Goal: Information Seeking & Learning: Learn about a topic

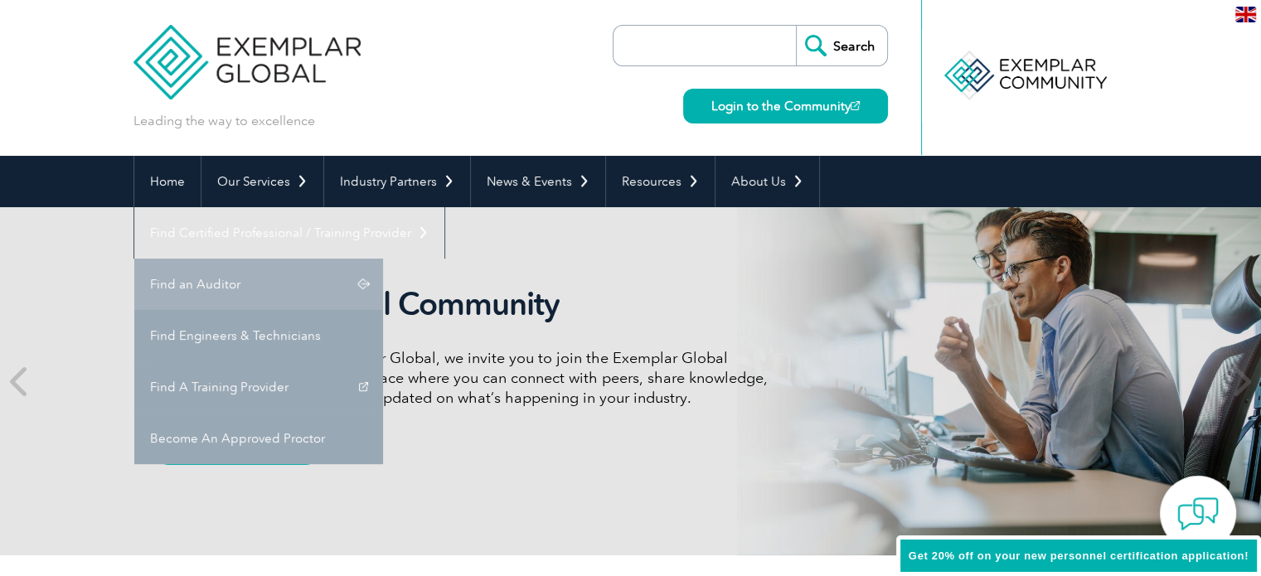
click at [383, 259] on link "Find an Auditor" at bounding box center [258, 284] width 249 height 51
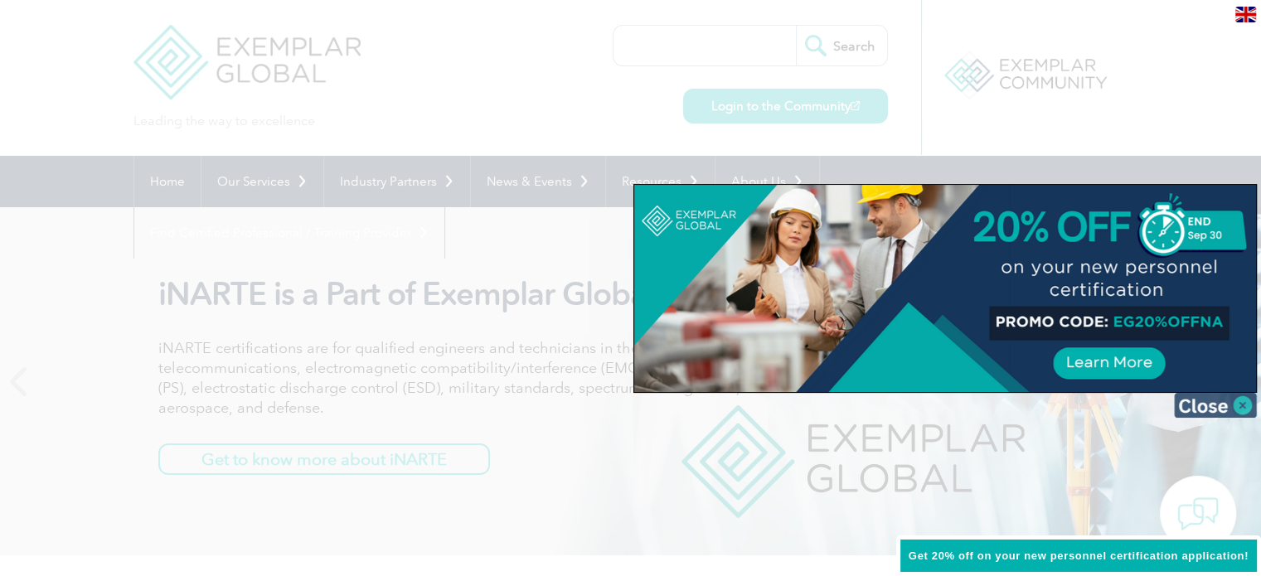
click at [1195, 414] on img at bounding box center [1215, 405] width 83 height 25
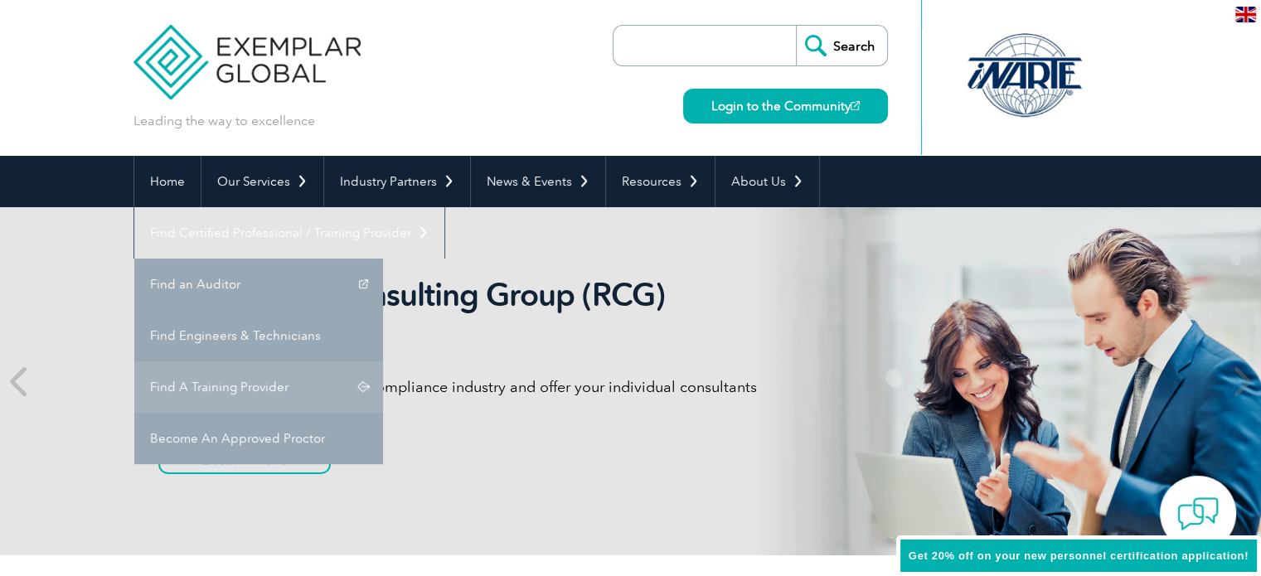
click at [383, 362] on link "Find A Training Provider" at bounding box center [258, 387] width 249 height 51
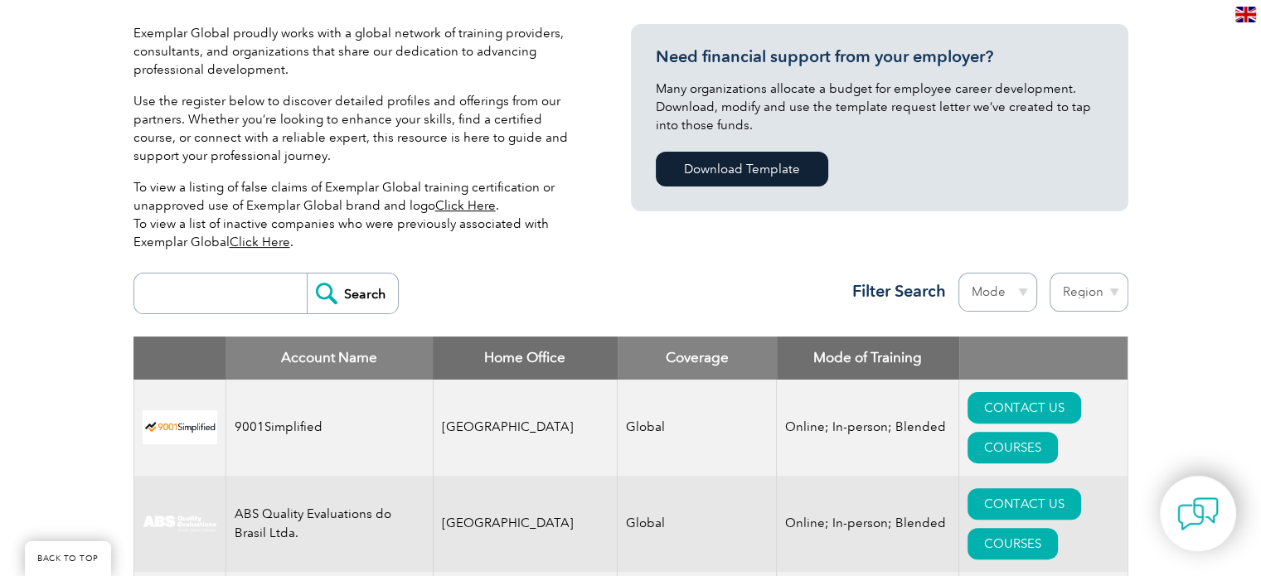
scroll to position [498, 0]
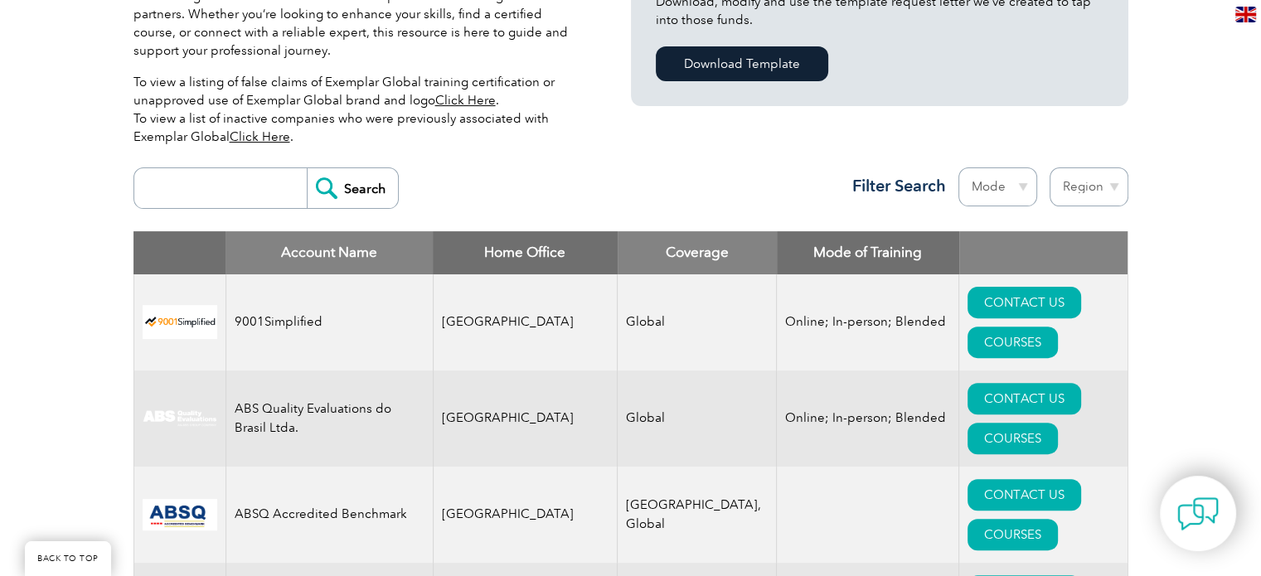
click at [172, 204] on input "search" at bounding box center [225, 188] width 164 height 40
type input "ARS"
click at [343, 194] on input "Search" at bounding box center [352, 188] width 91 height 40
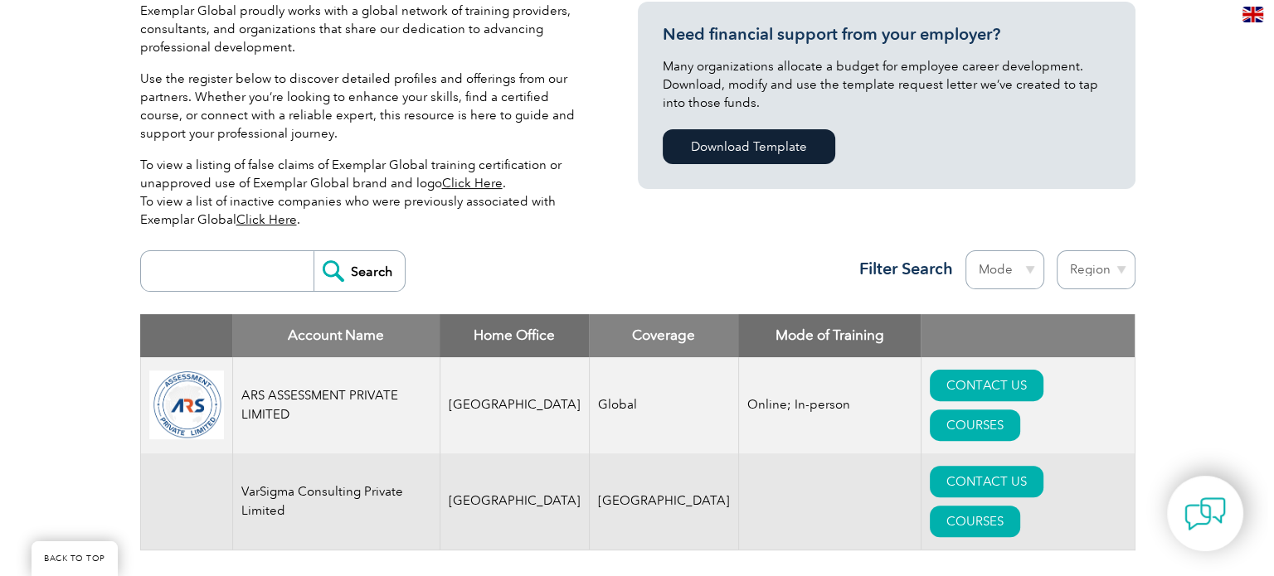
scroll to position [581, 0]
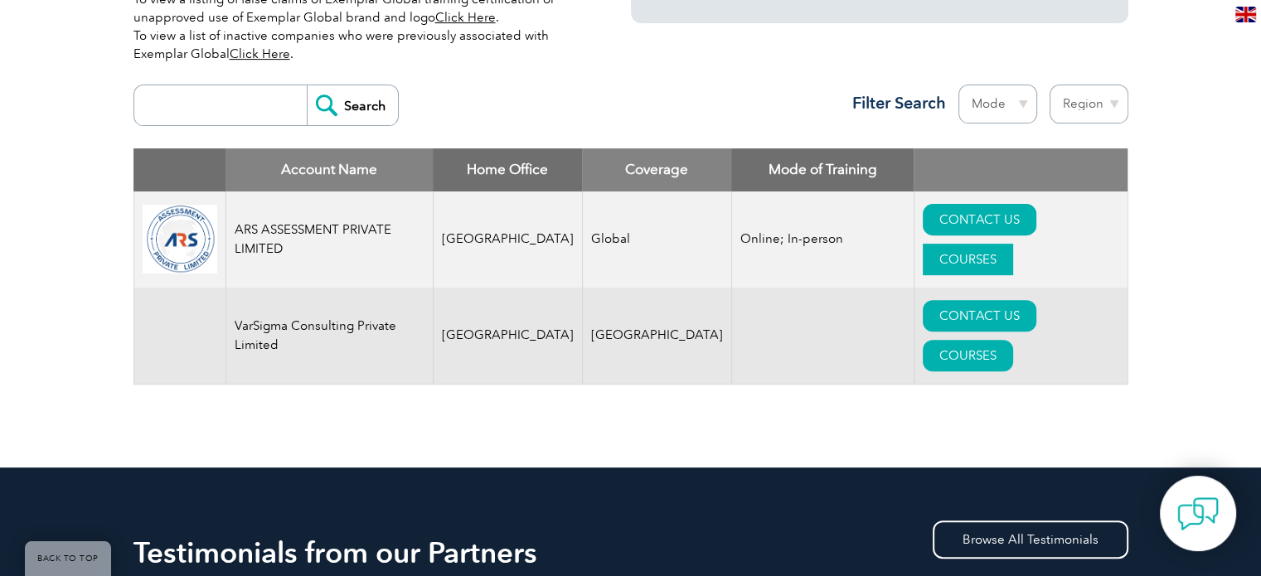
click at [1011, 244] on link "COURSES" at bounding box center [968, 260] width 90 height 32
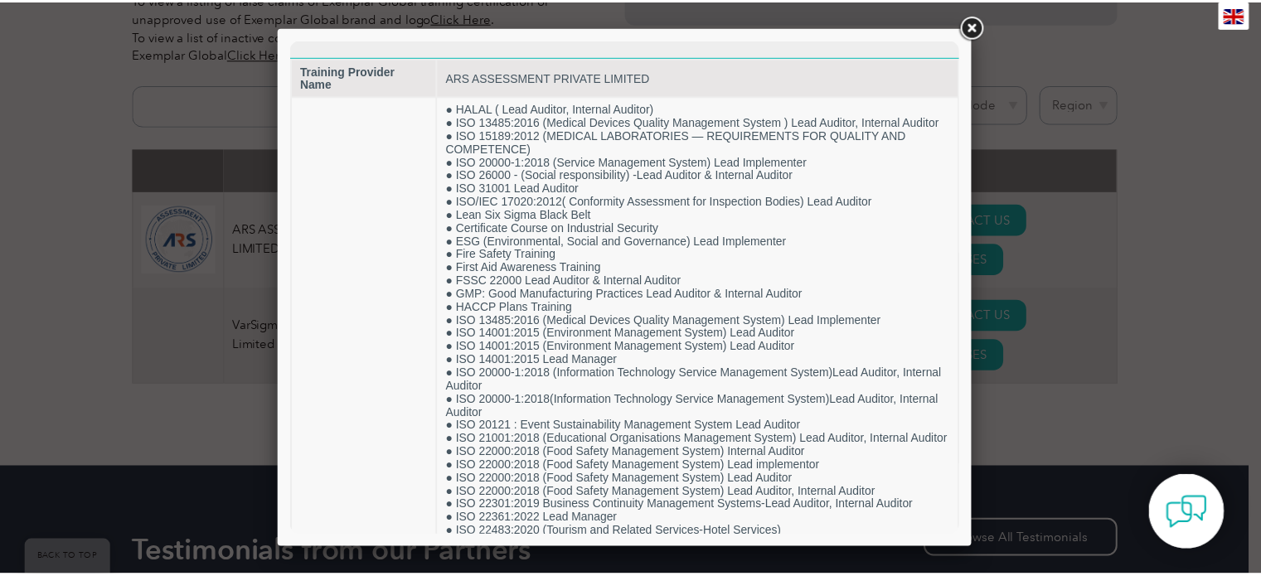
scroll to position [0, 0]
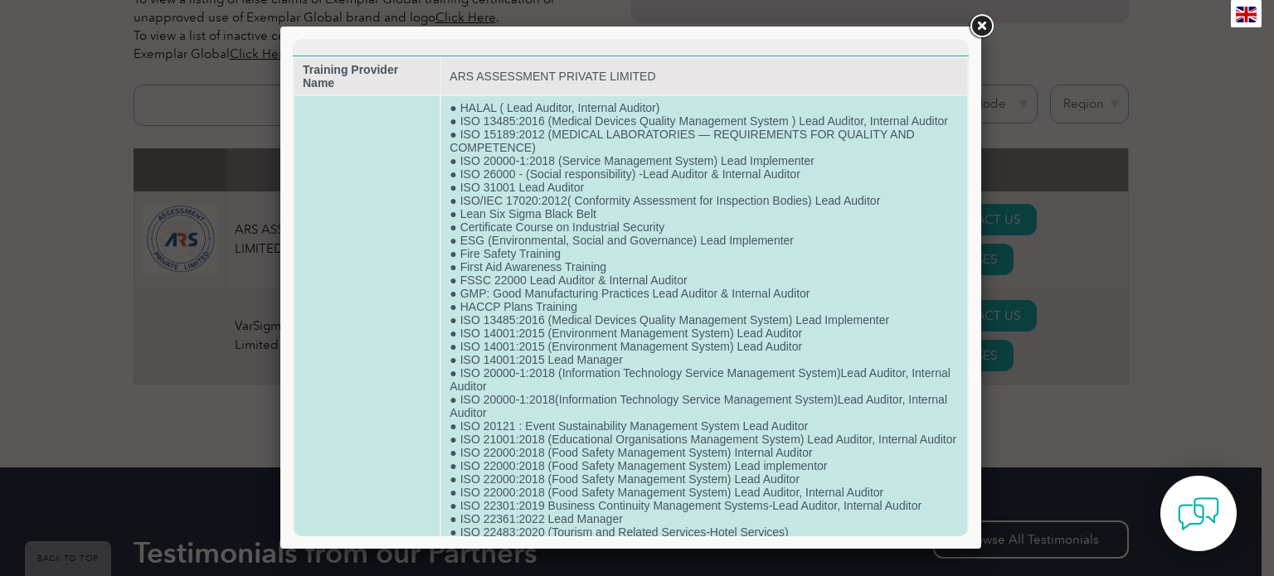
click at [504, 323] on td "● HALAL ( Lead Auditor, Internal Auditor) ● ISO 13485:2016 (Medical Devices Qua…" at bounding box center [704, 552] width 526 height 912
drag, startPoint x: 578, startPoint y: 317, endPoint x: 455, endPoint y: 314, distance: 122.8
click at [455, 314] on td "● HALAL ( Lead Auditor, Internal Auditor) ● ISO 13485:2016 (Medical Devices Qua…" at bounding box center [704, 552] width 526 height 912
copy td "HACCP Plans Training"
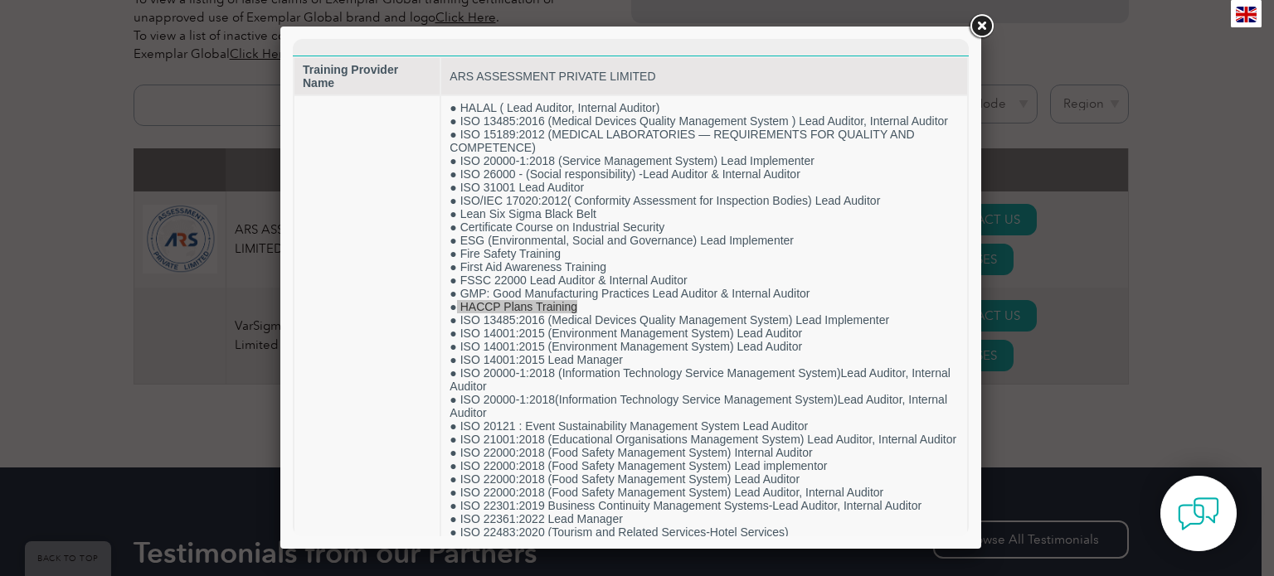
click at [985, 32] on link at bounding box center [981, 27] width 30 height 30
